Goal: Task Accomplishment & Management: Complete application form

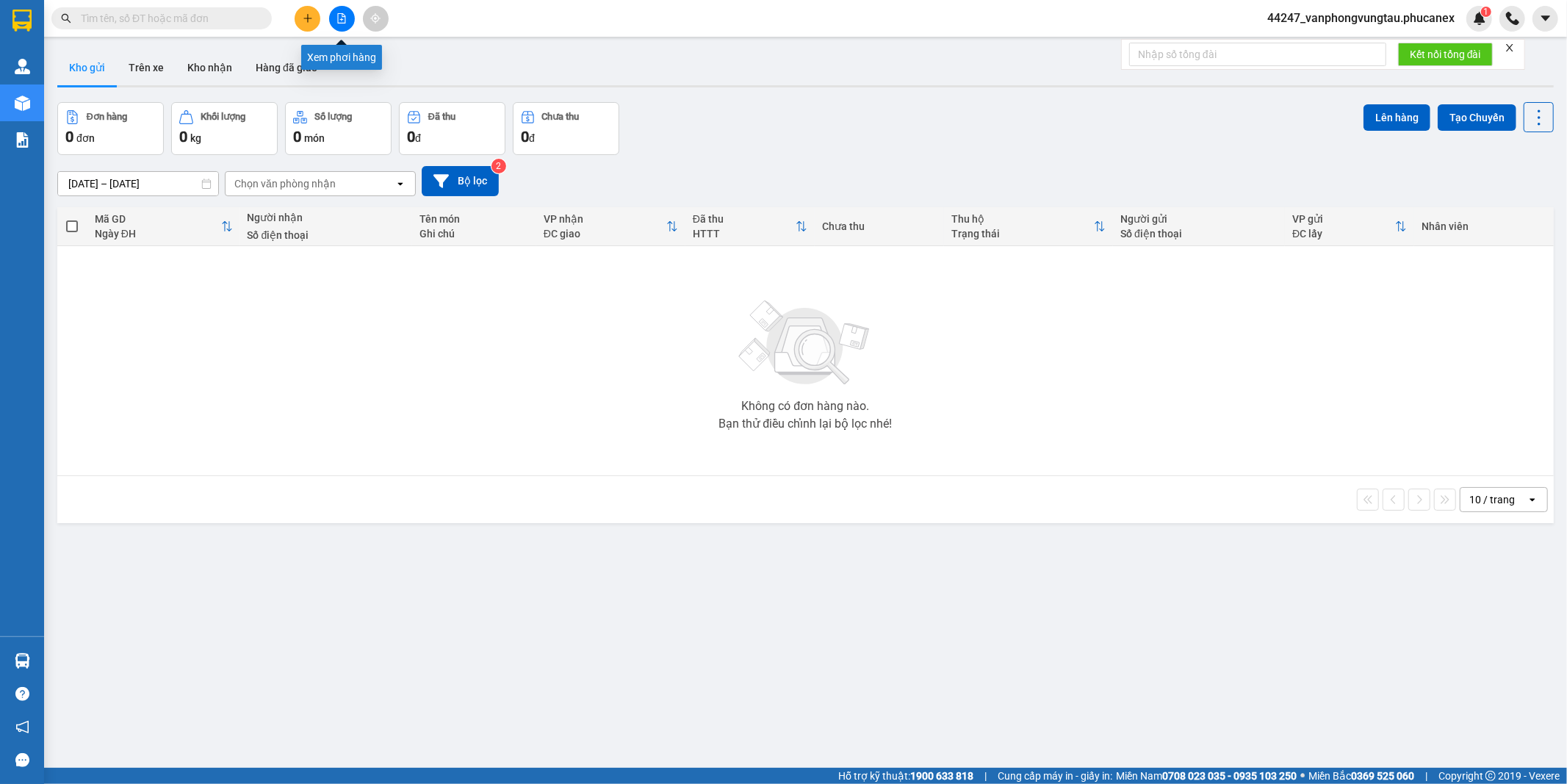
click at [335, 10] on button at bounding box center [342, 19] width 26 height 26
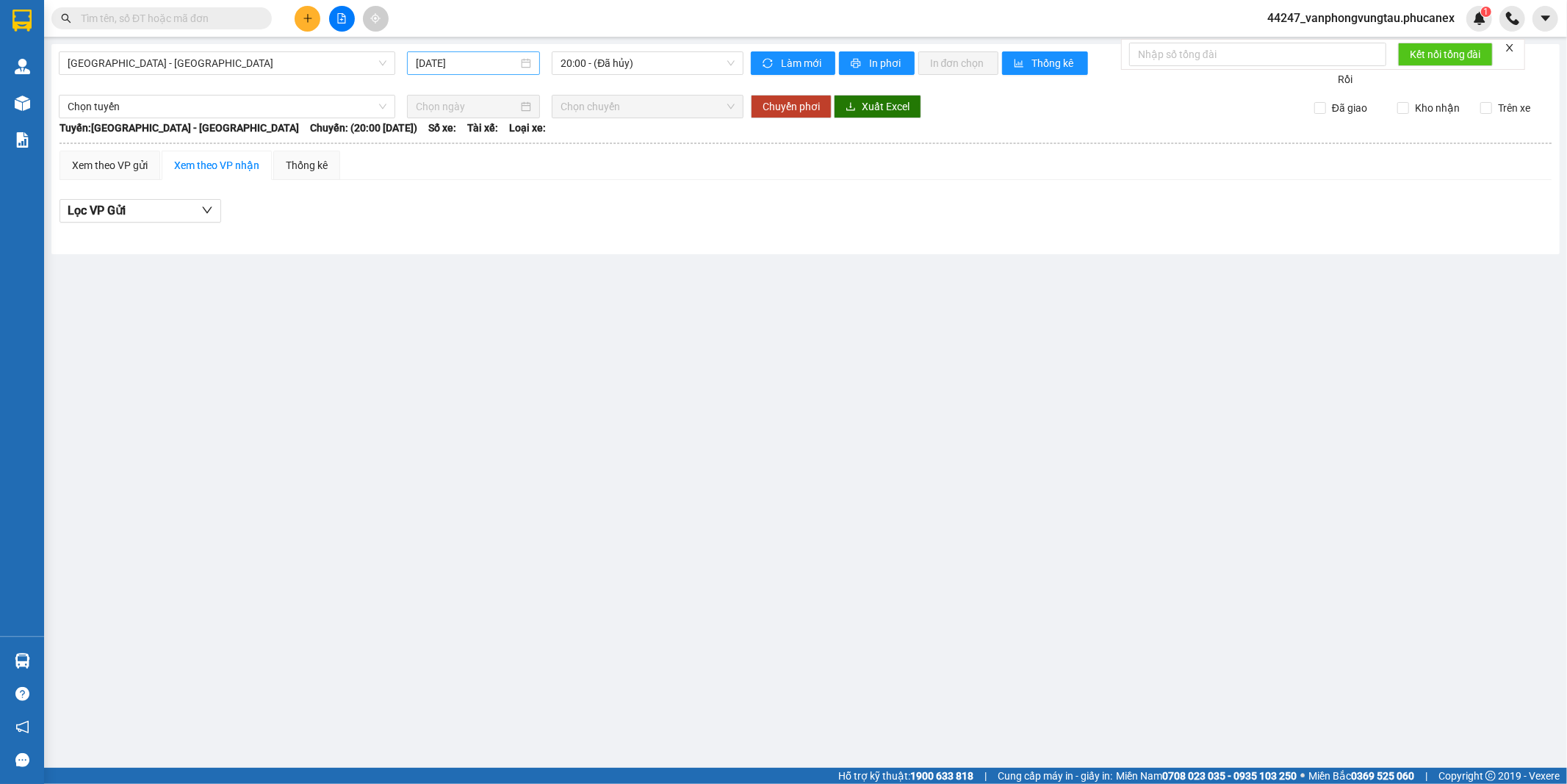
click at [444, 57] on input "12/09/2025" at bounding box center [467, 62] width 102 height 16
drag, startPoint x: 530, startPoint y: 172, endPoint x: 608, endPoint y: 42, distance: 151.6
click at [531, 171] on div "11" at bounding box center [535, 170] width 17 height 17
type input "11/09/2025"
click at [633, 57] on span "13:00 (TC) - (Đã hủy)" at bounding box center [647, 62] width 174 height 22
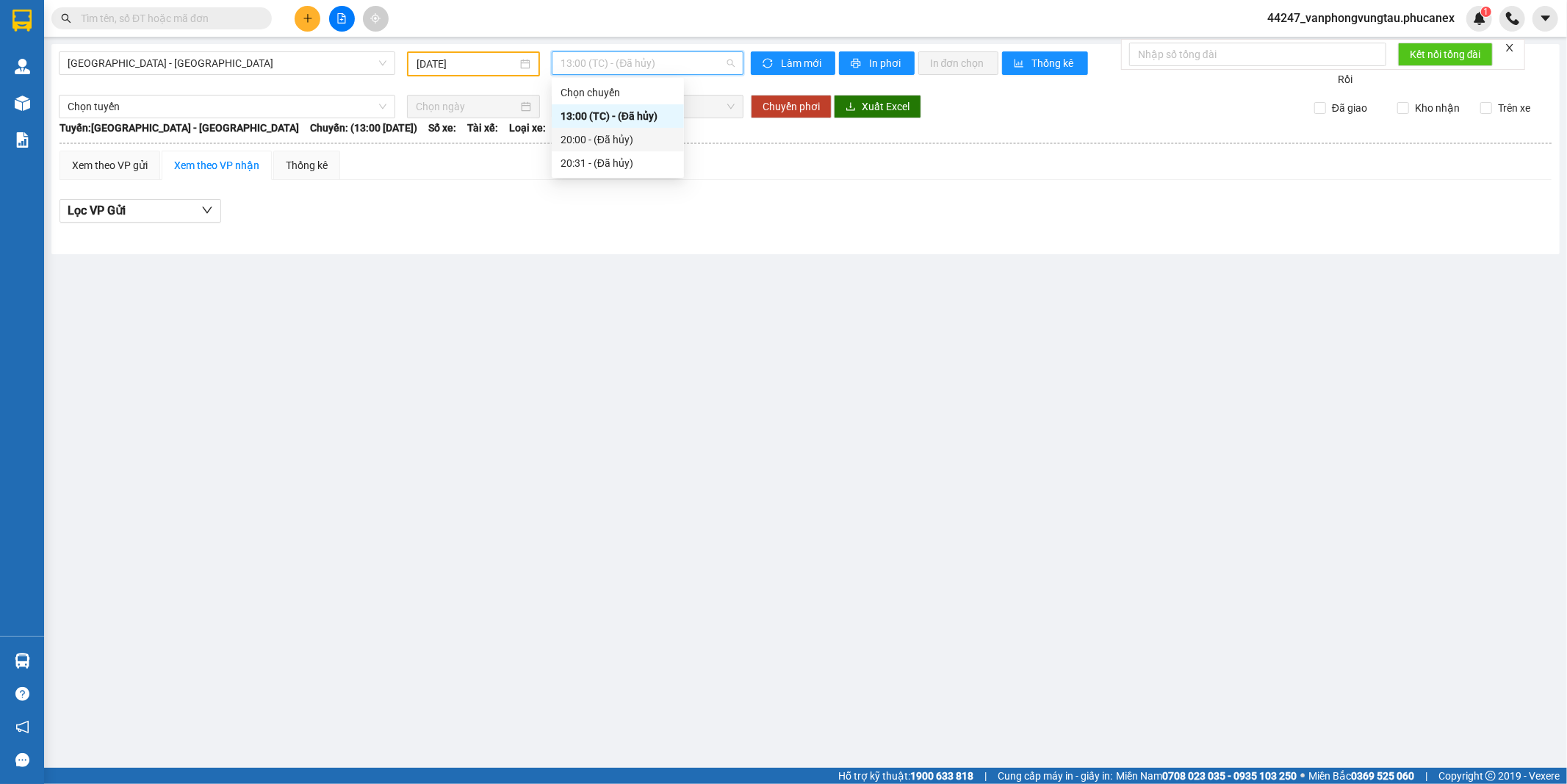
click at [598, 132] on div "20:00 - (Đã hủy)" at bounding box center [618, 139] width 114 height 16
click at [597, 65] on span "20:00 - (Đã hủy)" at bounding box center [647, 62] width 174 height 22
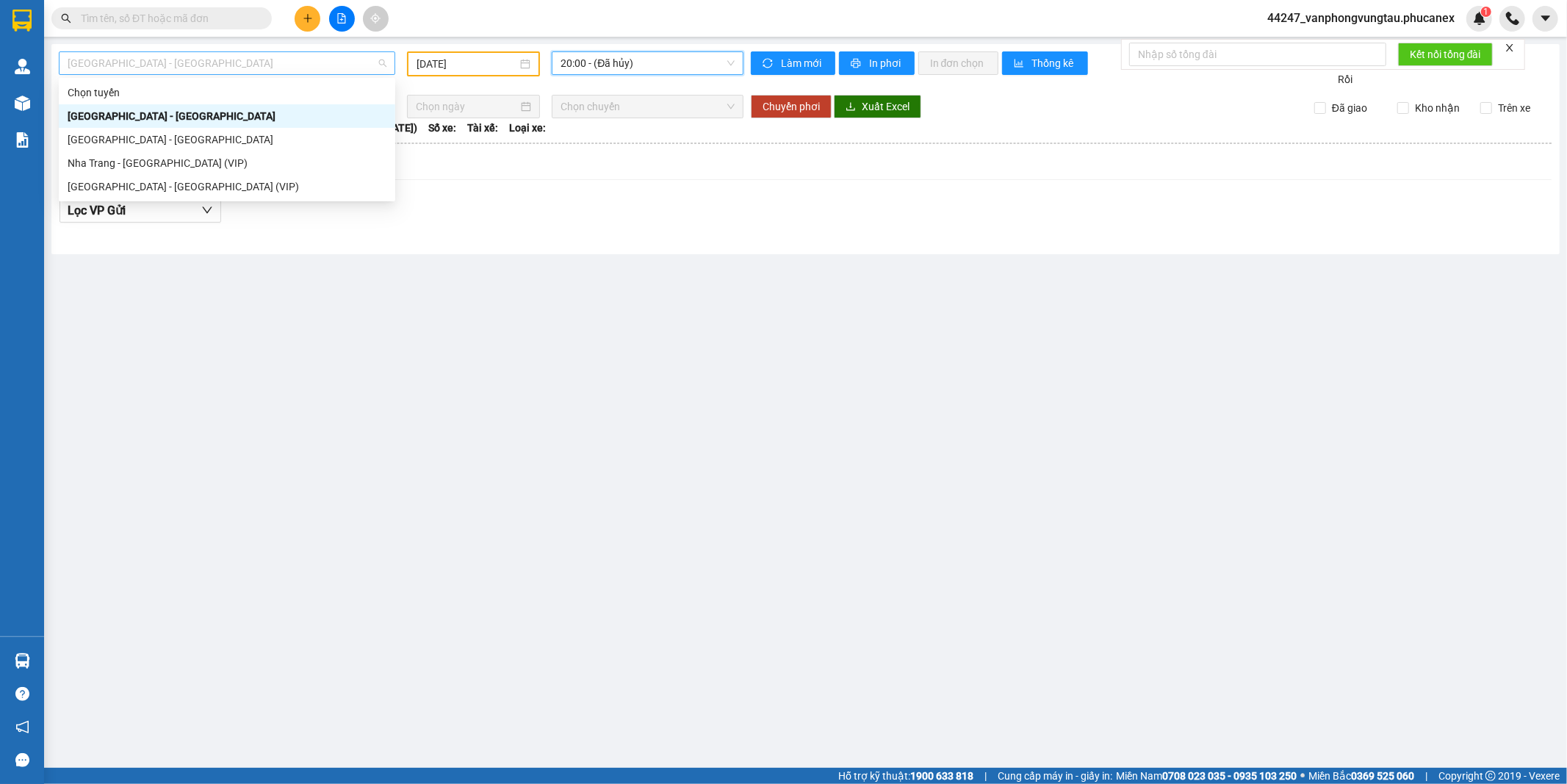
click at [185, 59] on span "Nha Trang - Sài Gòn" at bounding box center [227, 62] width 319 height 22
click at [131, 169] on div "Nha Trang - Sài Gòn (VIP)" at bounding box center [227, 162] width 319 height 16
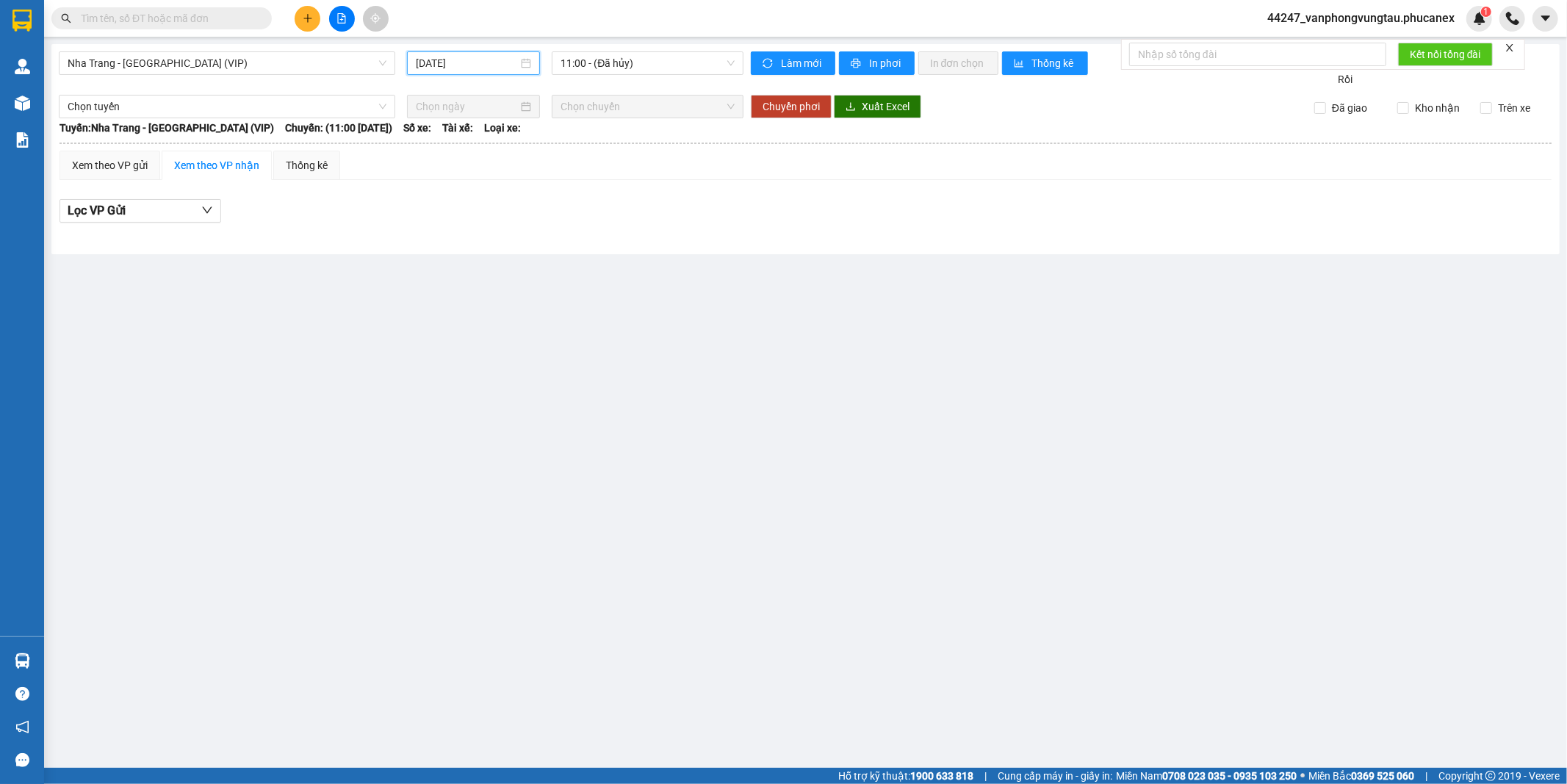
click at [475, 68] on input "12/09/2025" at bounding box center [467, 62] width 102 height 16
click at [541, 175] on div "11" at bounding box center [535, 170] width 17 height 17
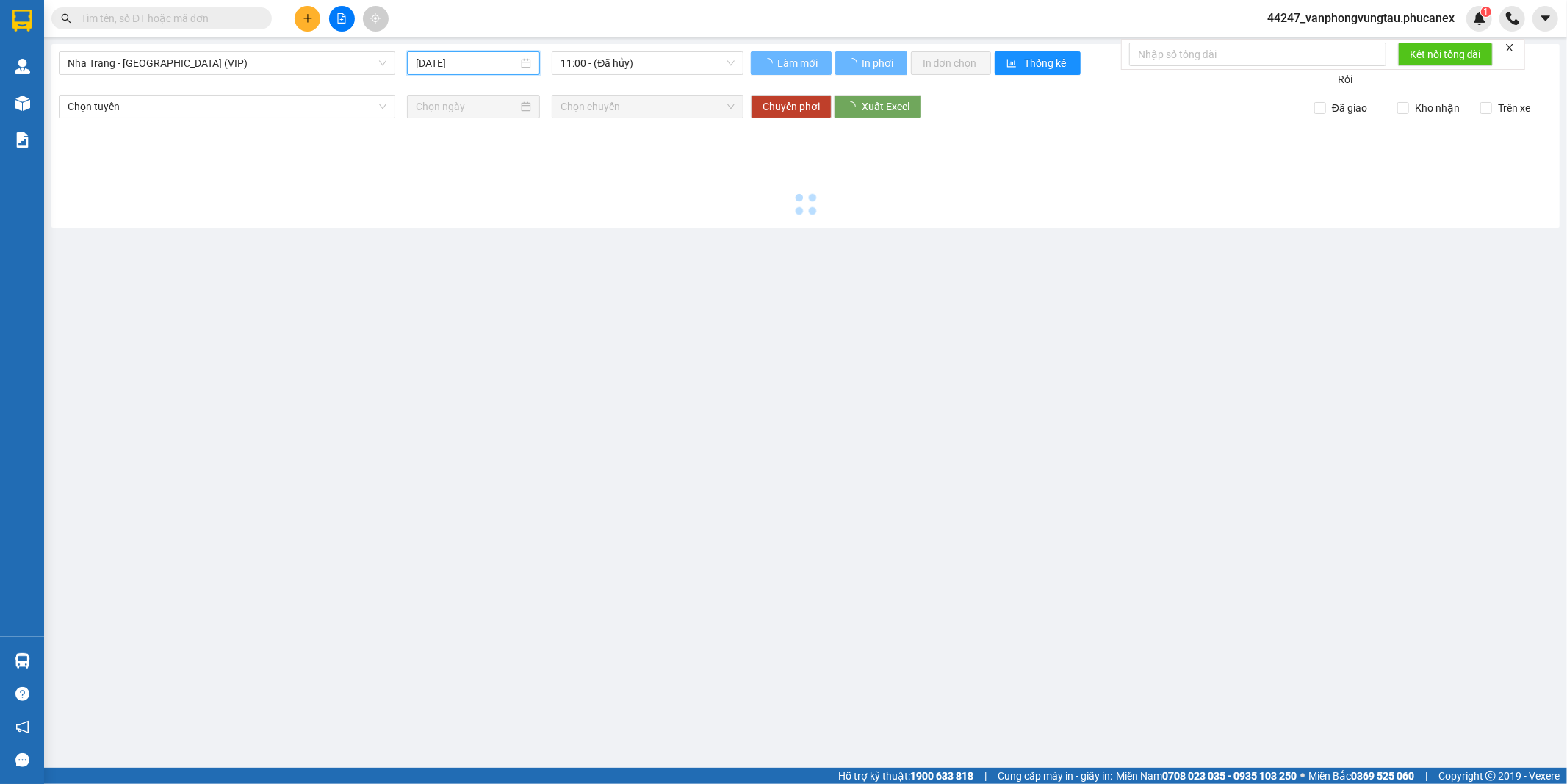
type input "11/09/2025"
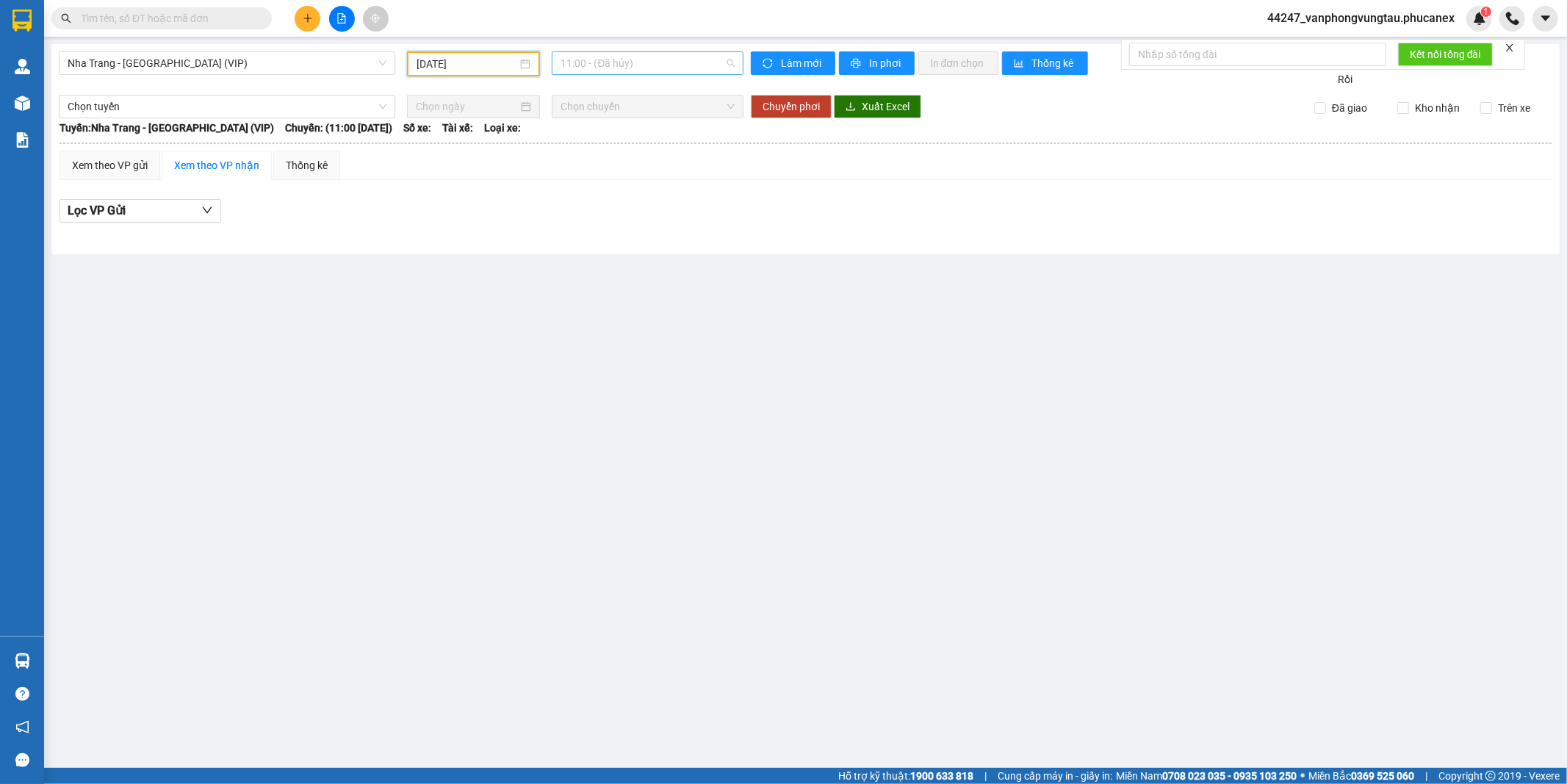
click at [591, 55] on span "11:00 - (Đã hủy)" at bounding box center [647, 62] width 174 height 22
click at [590, 145] on div "20:30 (TC) - 79H-096.72" at bounding box center [618, 139] width 114 height 16
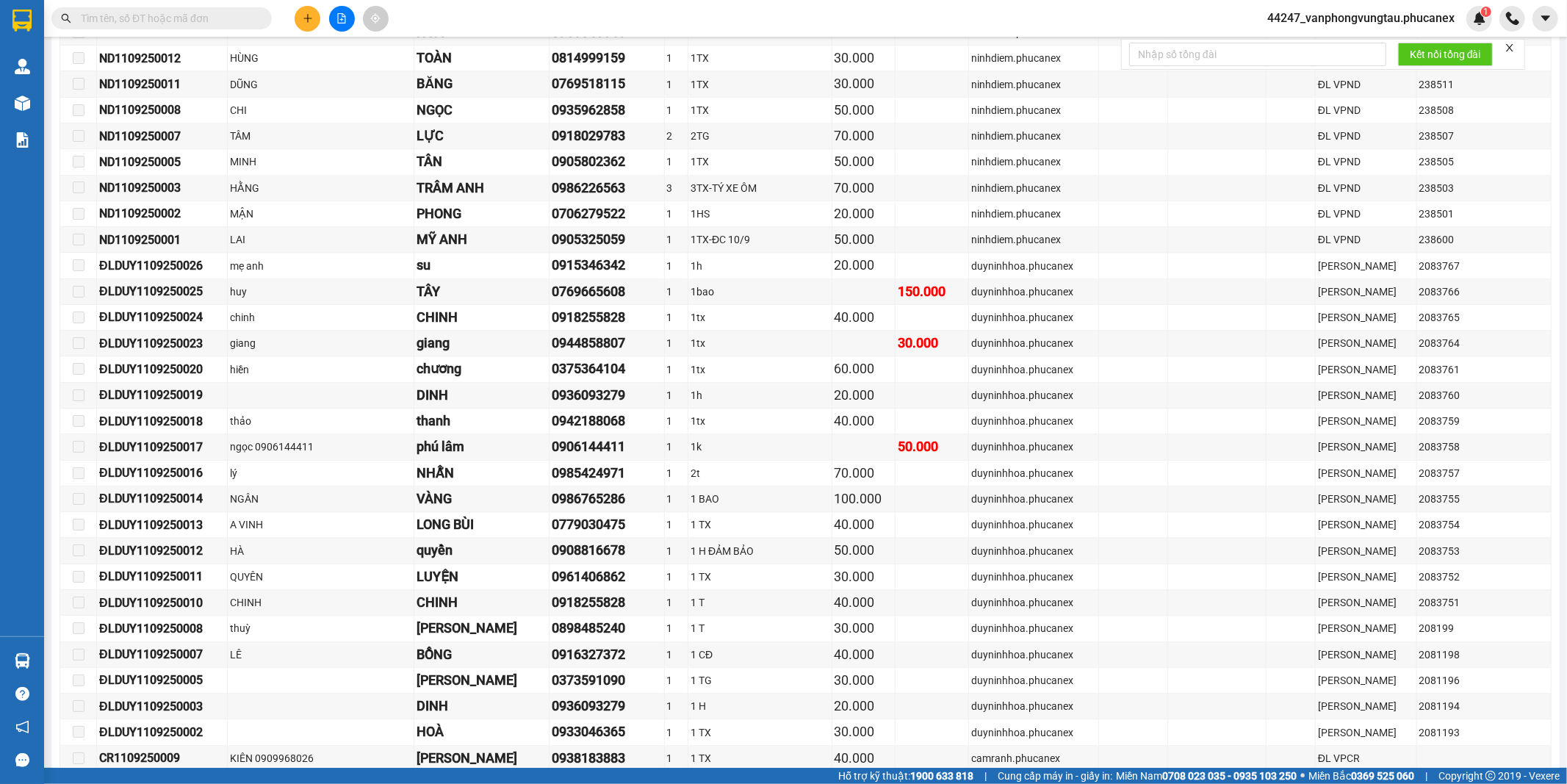
scroll to position [3265, 0]
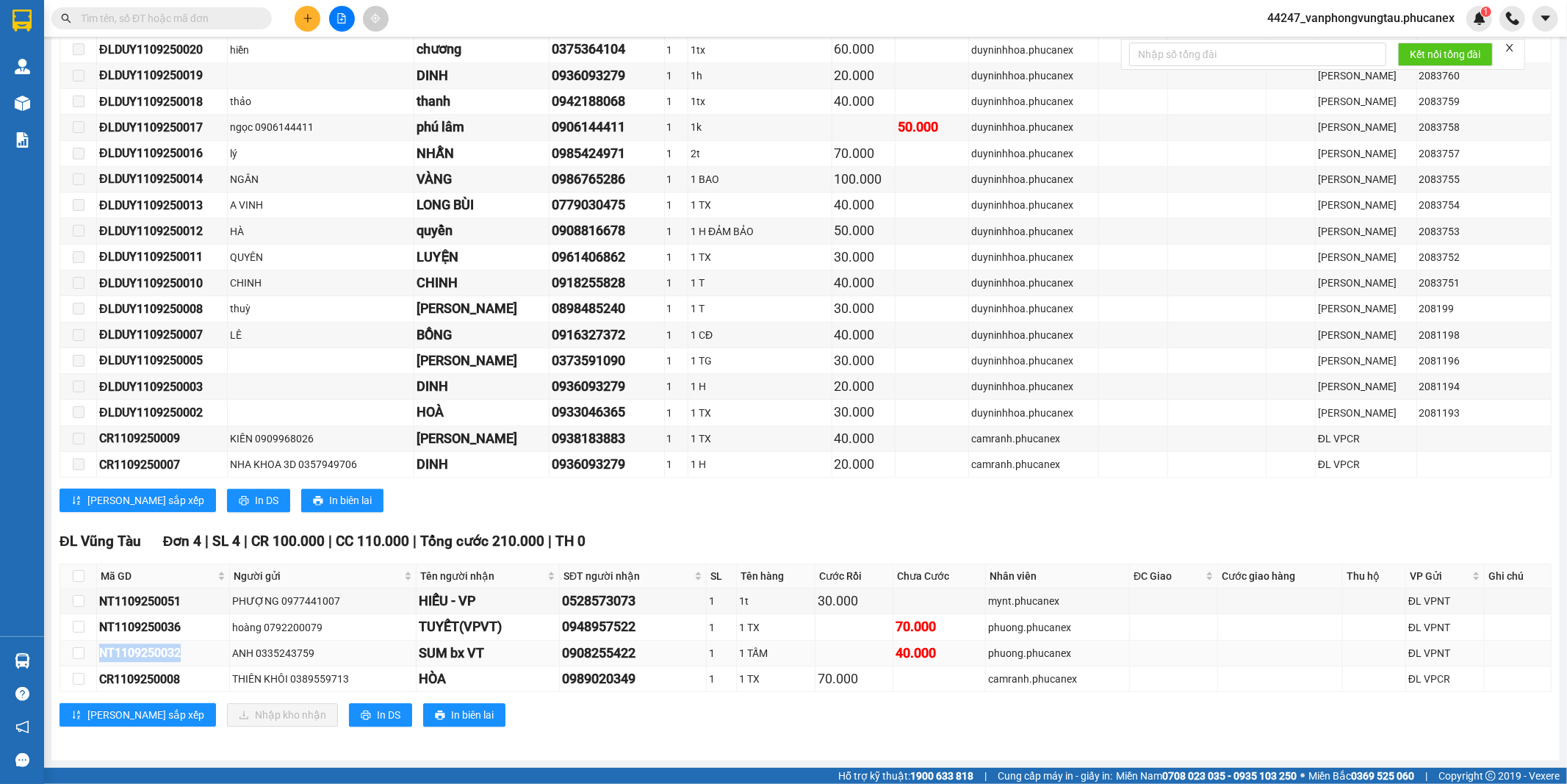
drag, startPoint x: 187, startPoint y: 655, endPoint x: 97, endPoint y: 654, distance: 90.0
click at [97, 654] on td "NT1109250032" at bounding box center [163, 653] width 133 height 26
copy div "NT1109250032"
click at [142, 14] on input "text" at bounding box center [167, 18] width 174 height 16
paste input "NT1109250032"
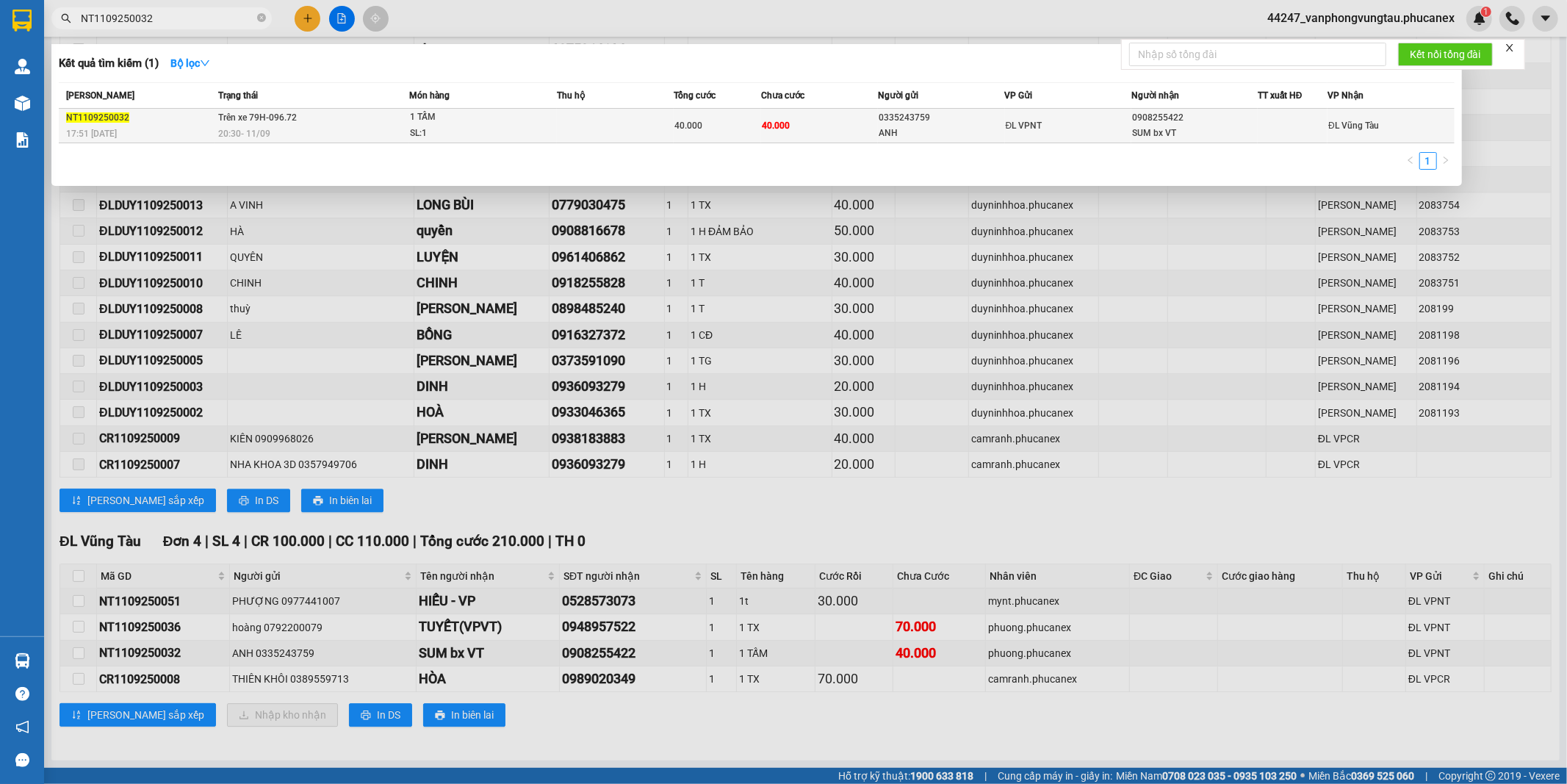
type input "NT1109250032"
click at [554, 121] on span "1 TẤM SL: 1" at bounding box center [483, 126] width 146 height 32
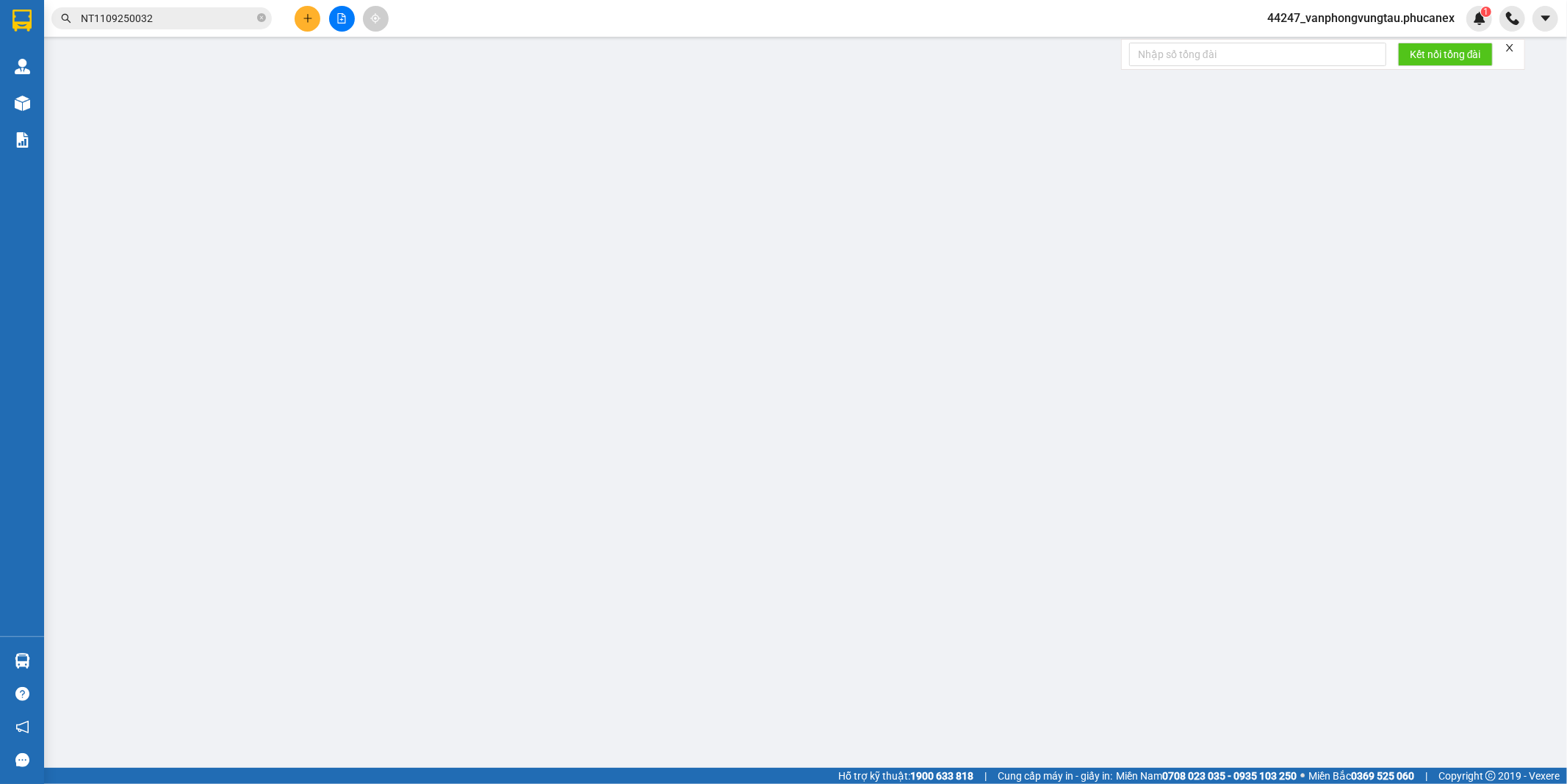
type input "0335243759"
type input "ANH"
type input "0908255422"
type input "SUM bx VT"
type input "40.000"
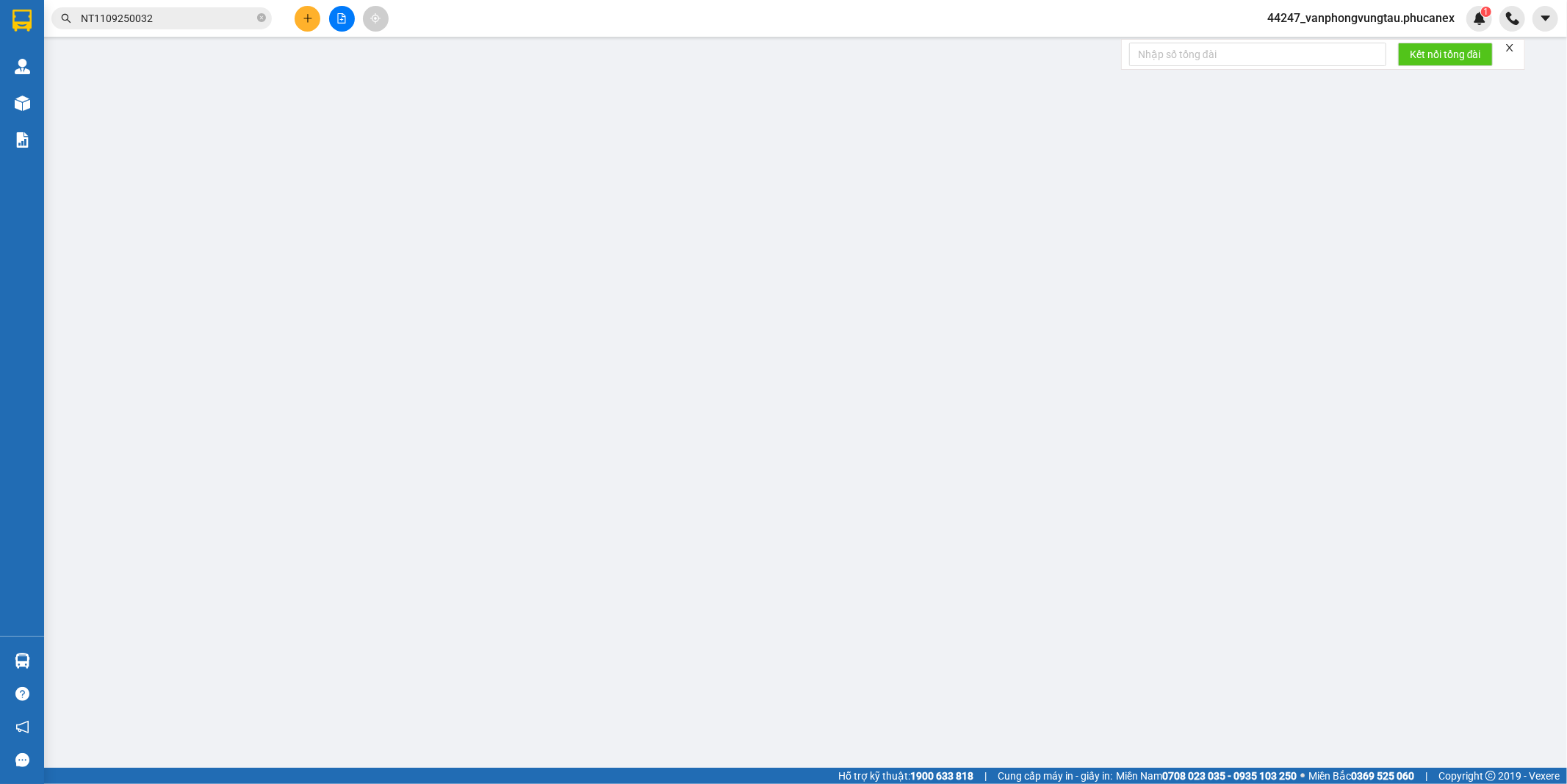
type input "40.000"
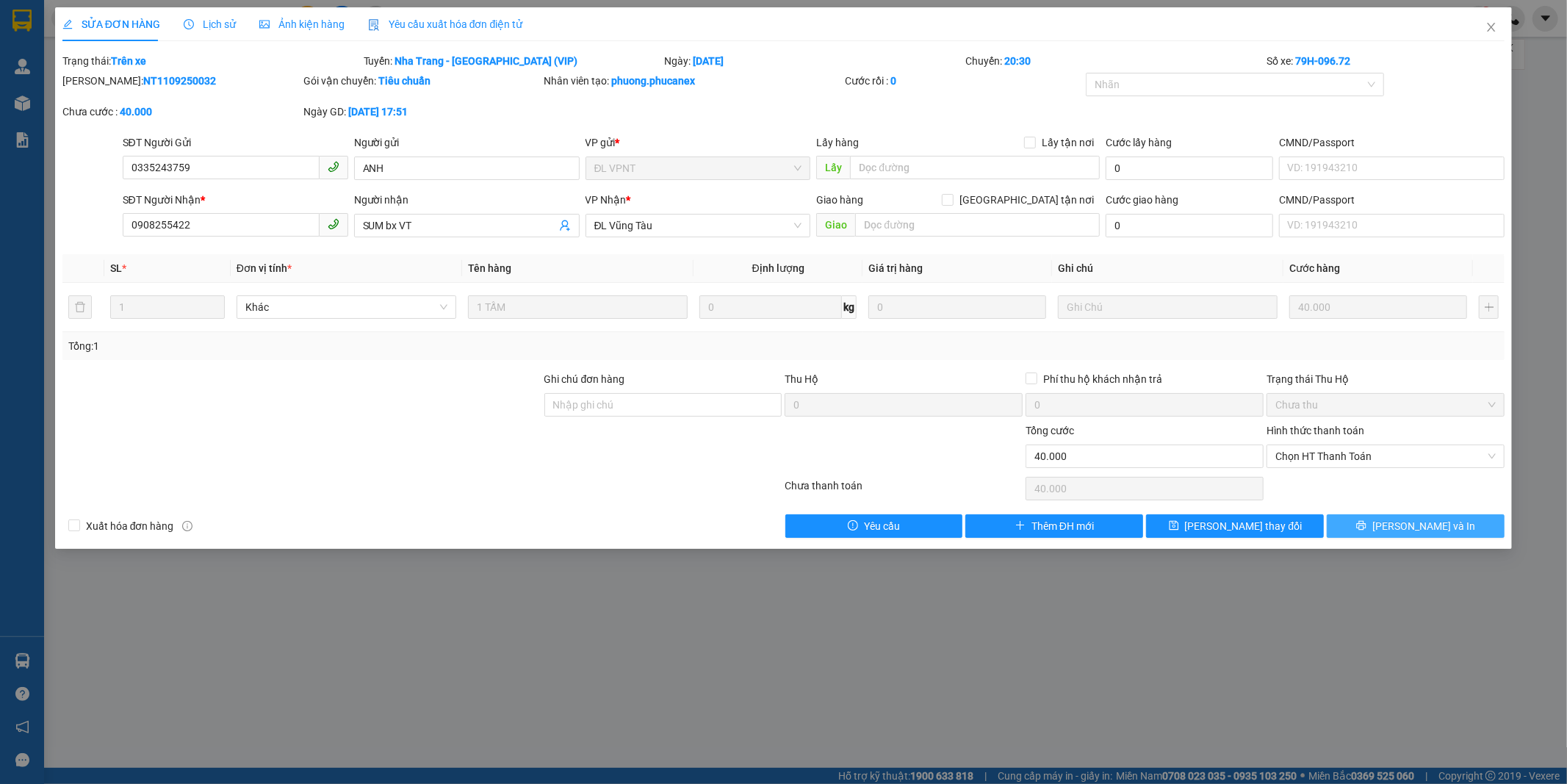
click at [1356, 530] on button "Lưu và In" at bounding box center [1416, 525] width 177 height 23
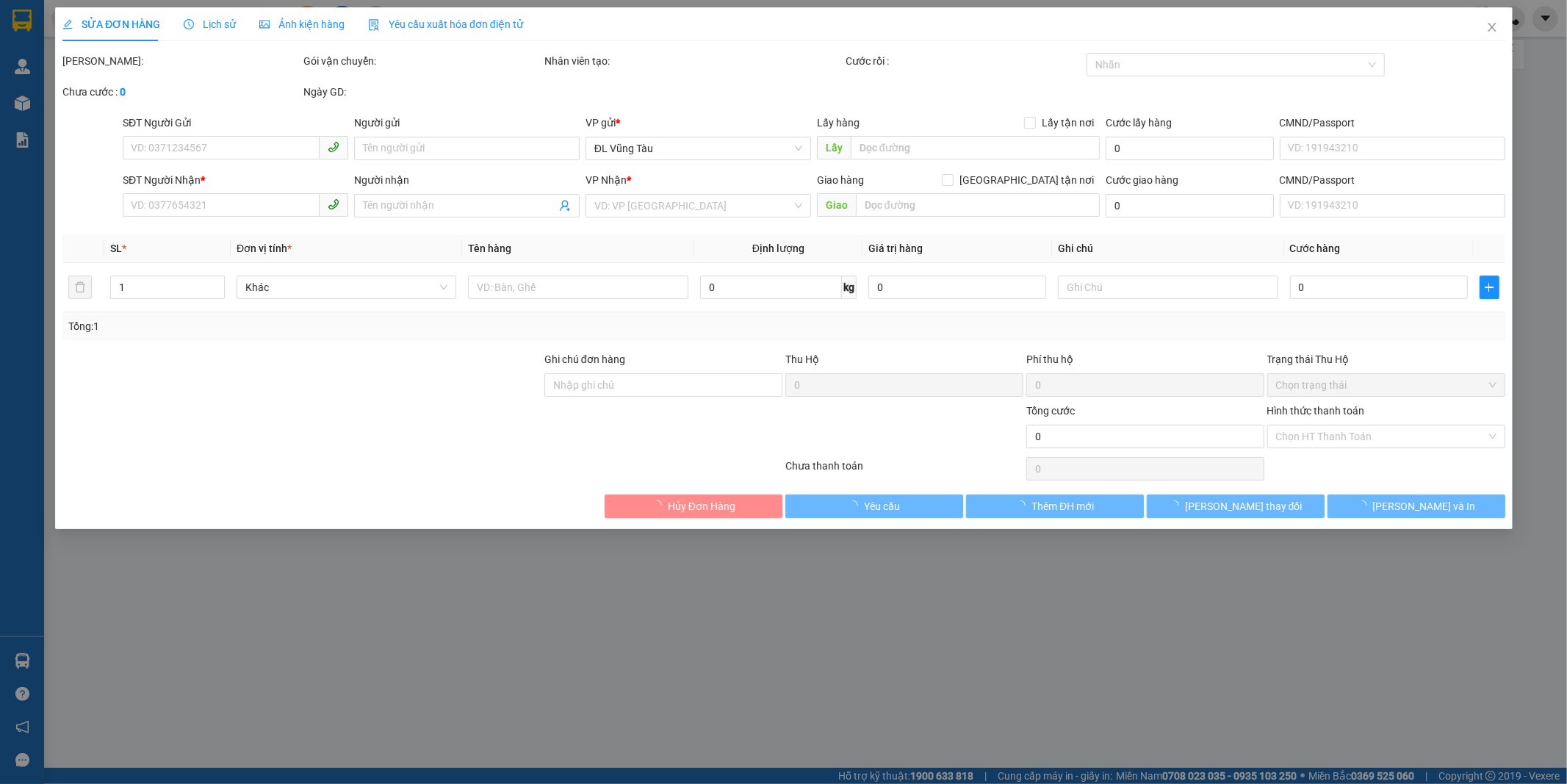
type input "0335243759"
type input "ANH"
type input "0908255422"
type input "SUM bx VT"
type input "40.000"
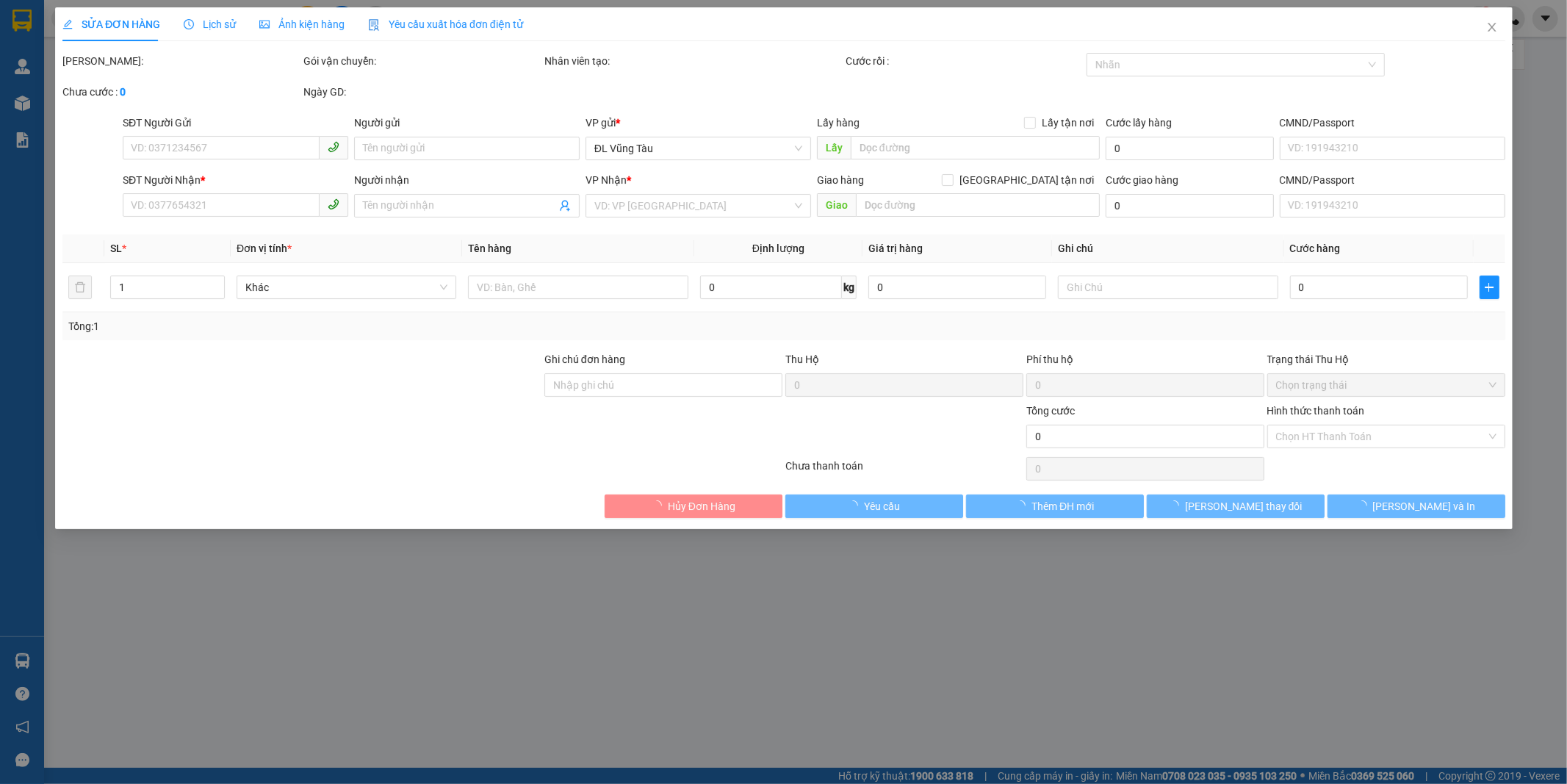
type input "40.000"
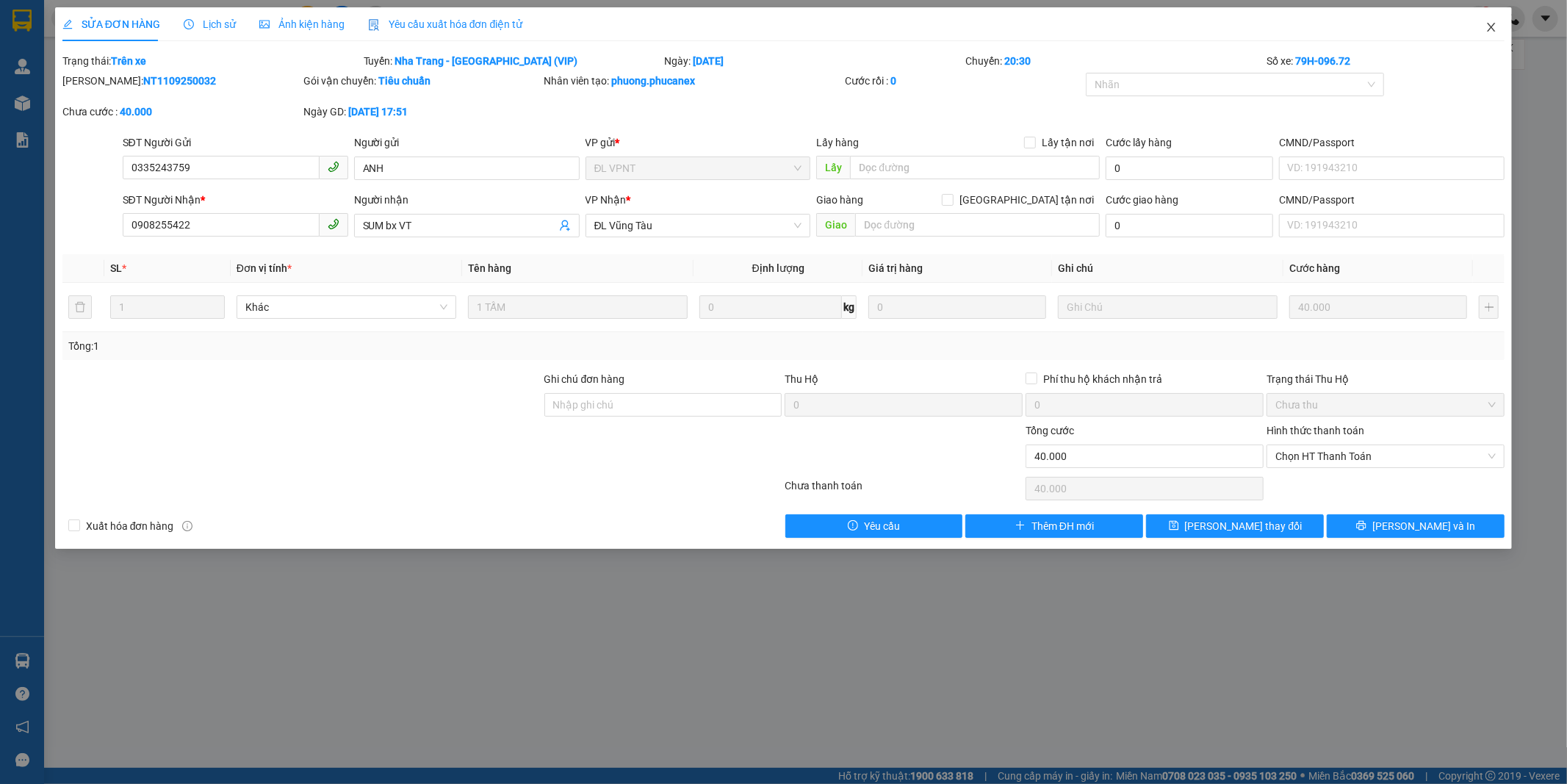
click at [1490, 29] on icon "close" at bounding box center [1492, 27] width 8 height 9
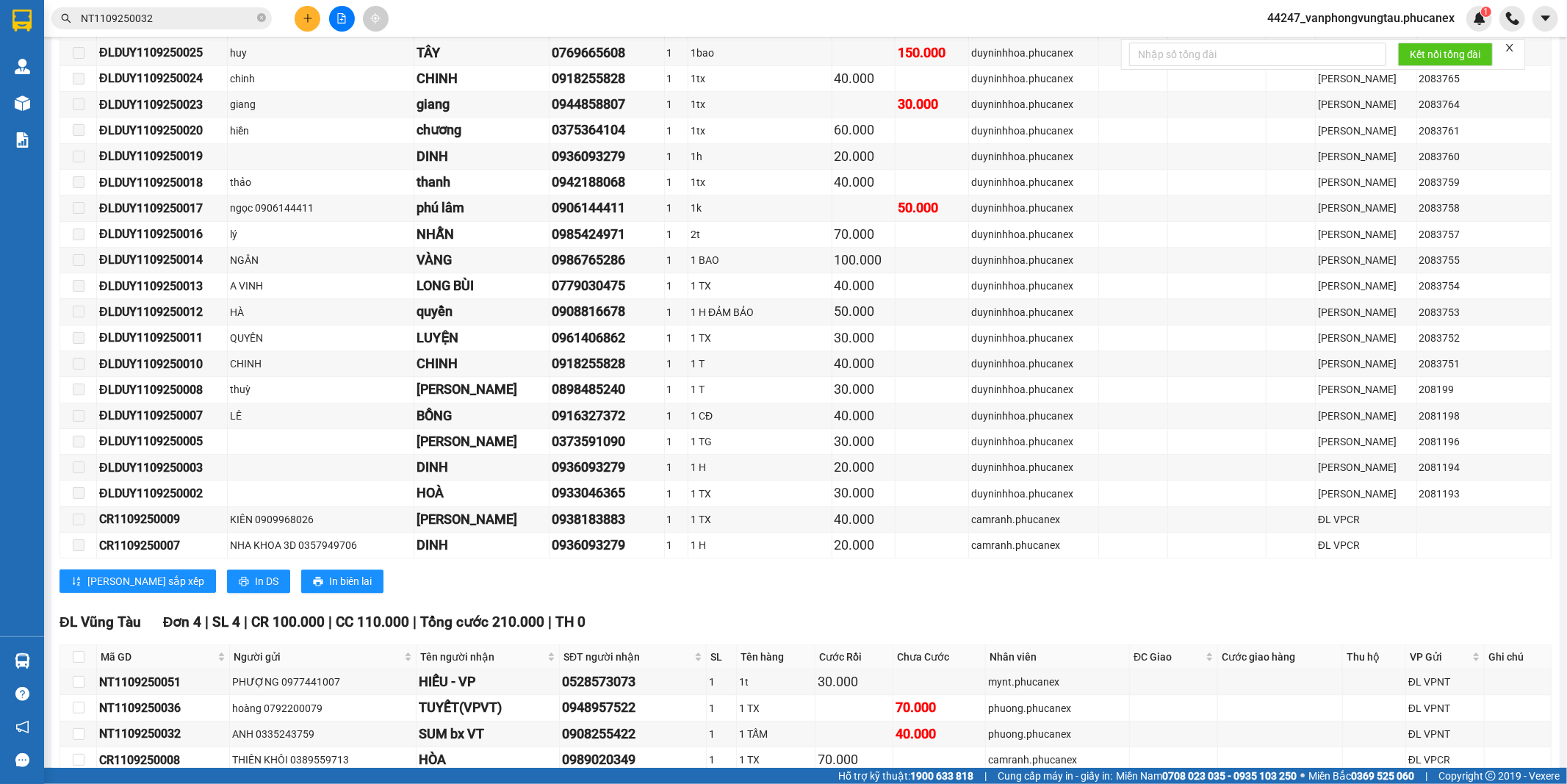
scroll to position [3265, 0]
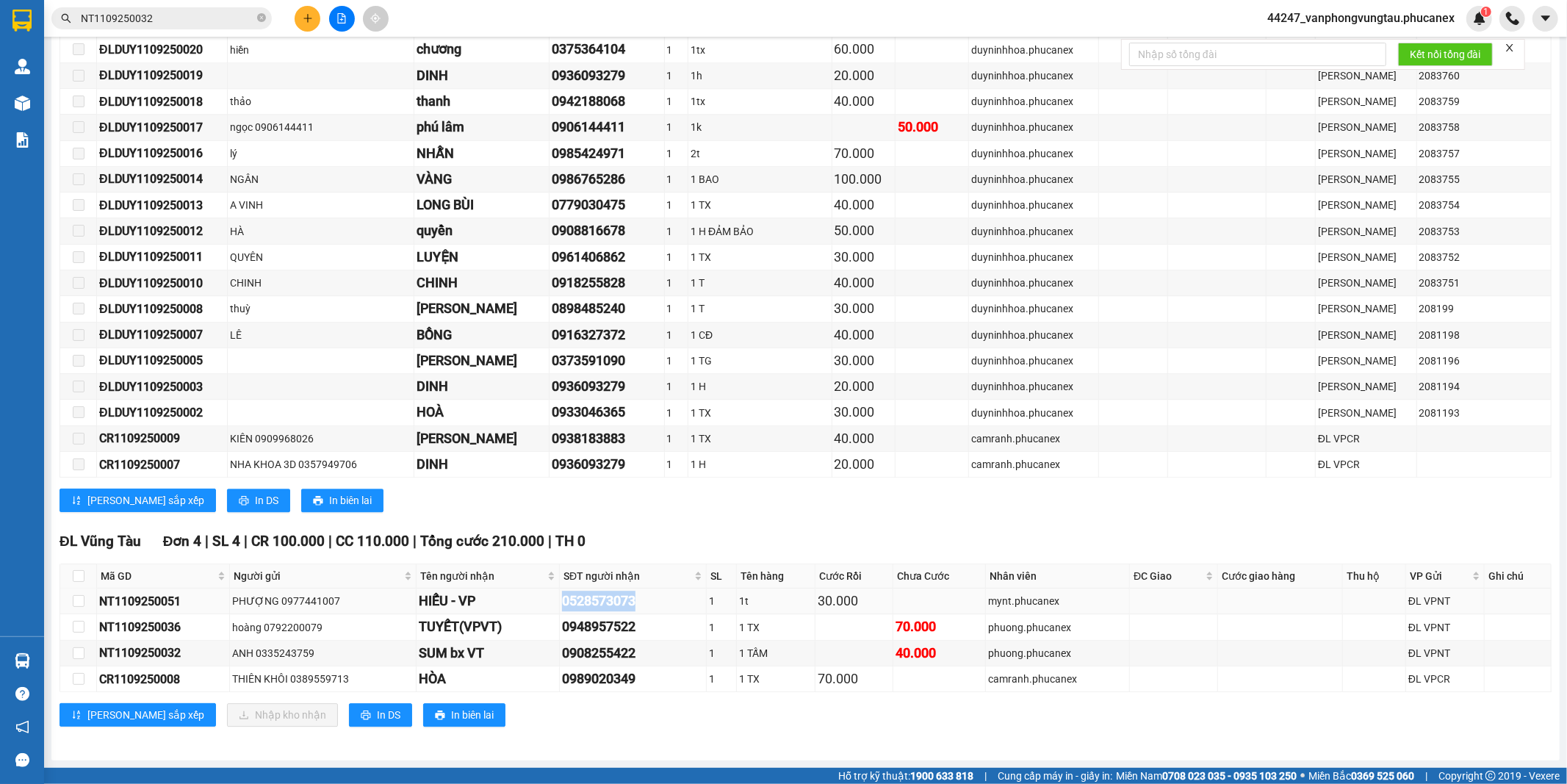
drag, startPoint x: 637, startPoint y: 600, endPoint x: 559, endPoint y: 608, distance: 78.4
click at [560, 608] on td "0528573073" at bounding box center [633, 601] width 147 height 26
copy div "0528573073"
